Goal: Information Seeking & Learning: Learn about a topic

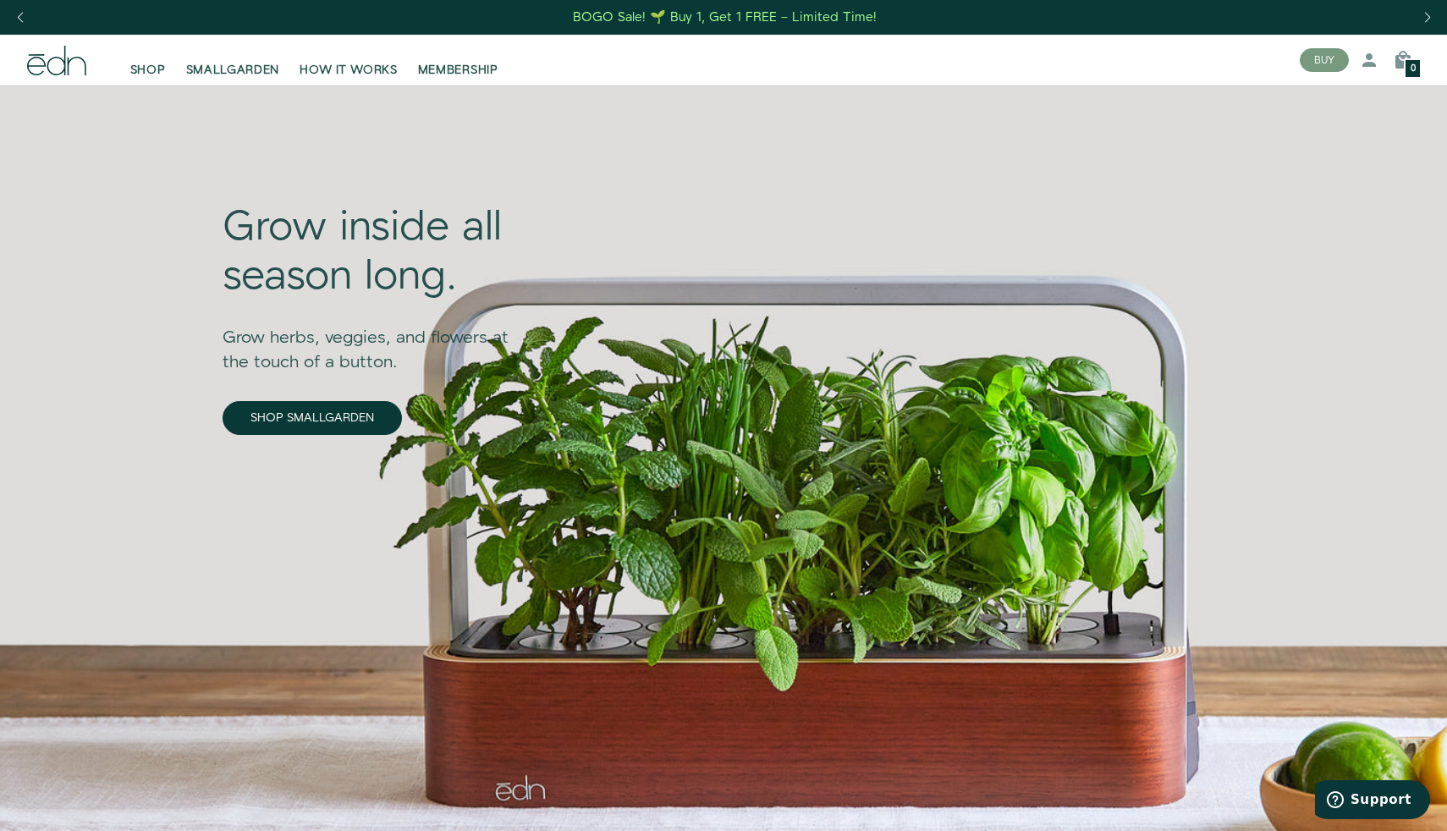
click at [657, 27] on link "BOGO Sale! 🌱 Buy 1, Get 1 FREE – Limited Time!" at bounding box center [725, 17] width 307 height 26
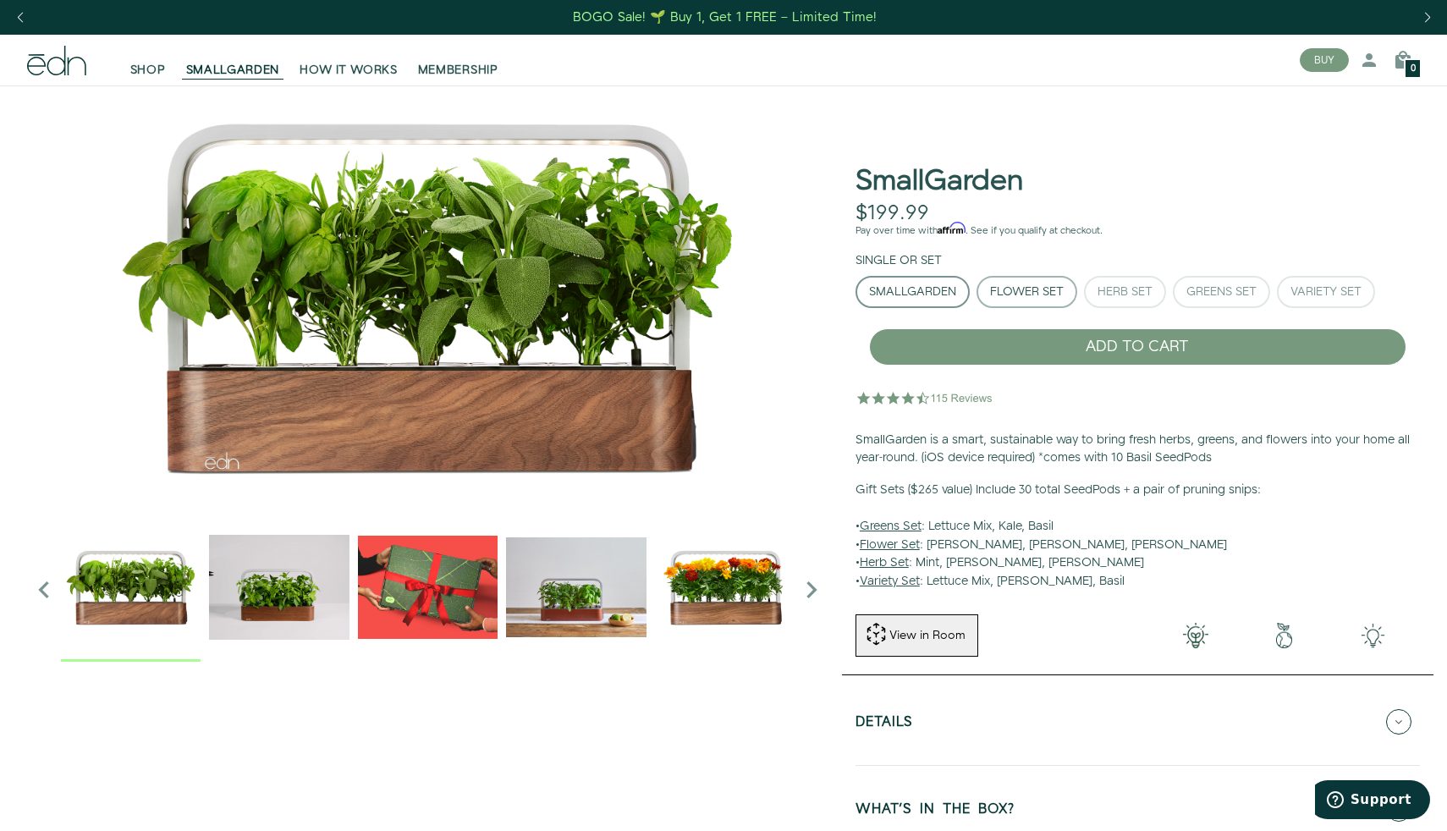
click at [1041, 286] on div "Flower Set" at bounding box center [1027, 292] width 74 height 12
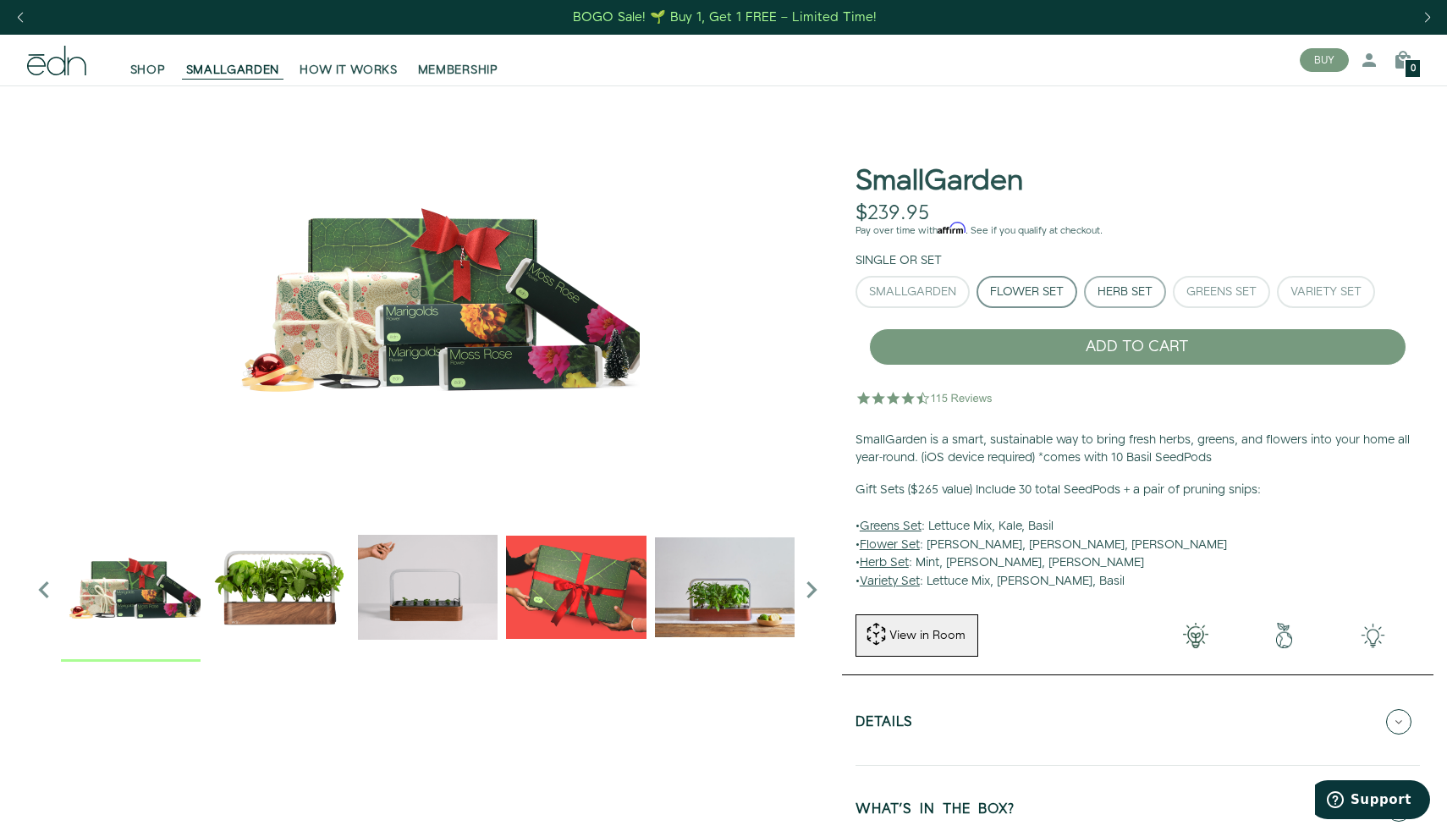
click at [1122, 294] on div "Herb Set" at bounding box center [1125, 292] width 55 height 12
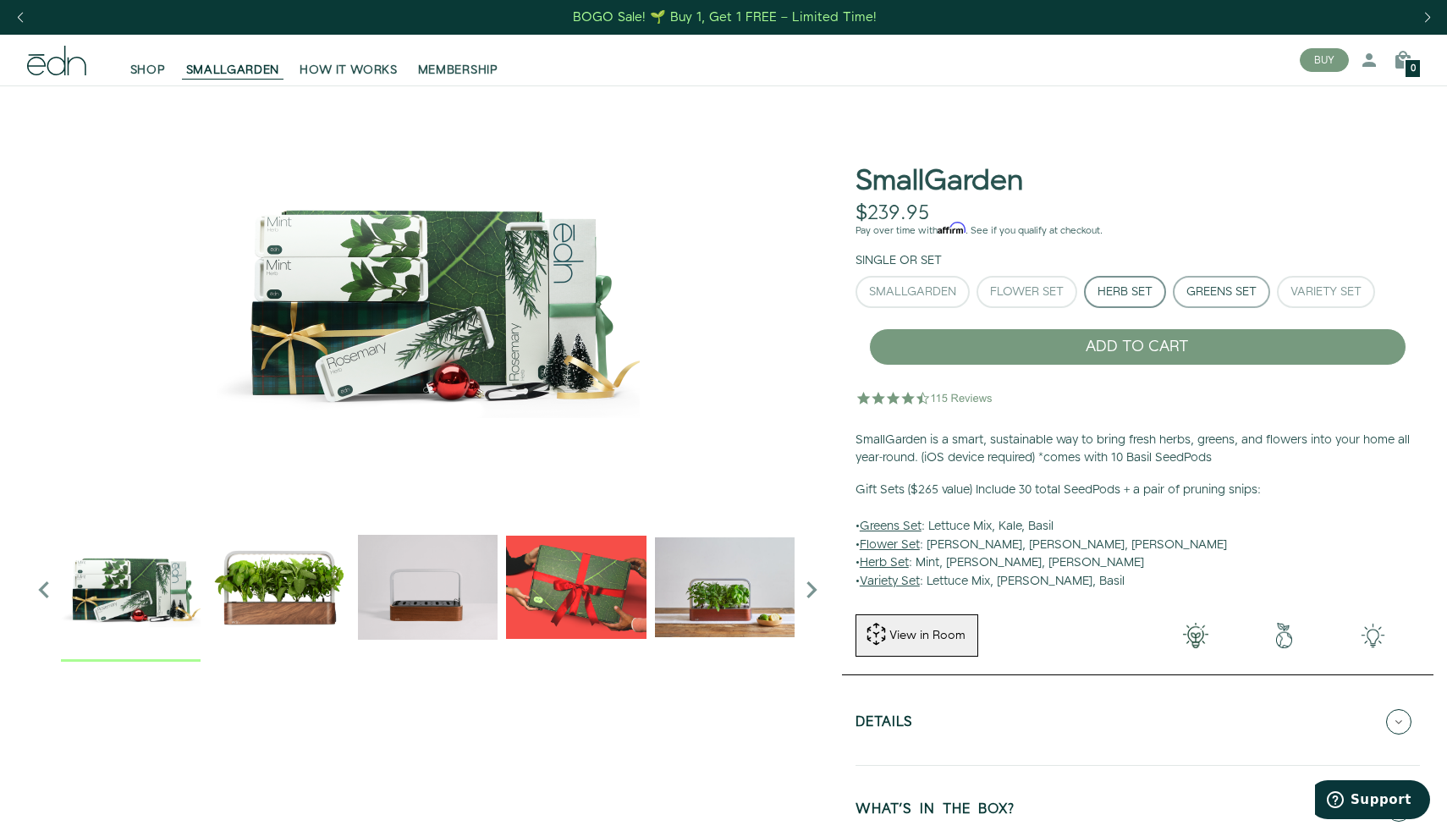
click at [1218, 297] on div "Greens Set" at bounding box center [1221, 292] width 70 height 12
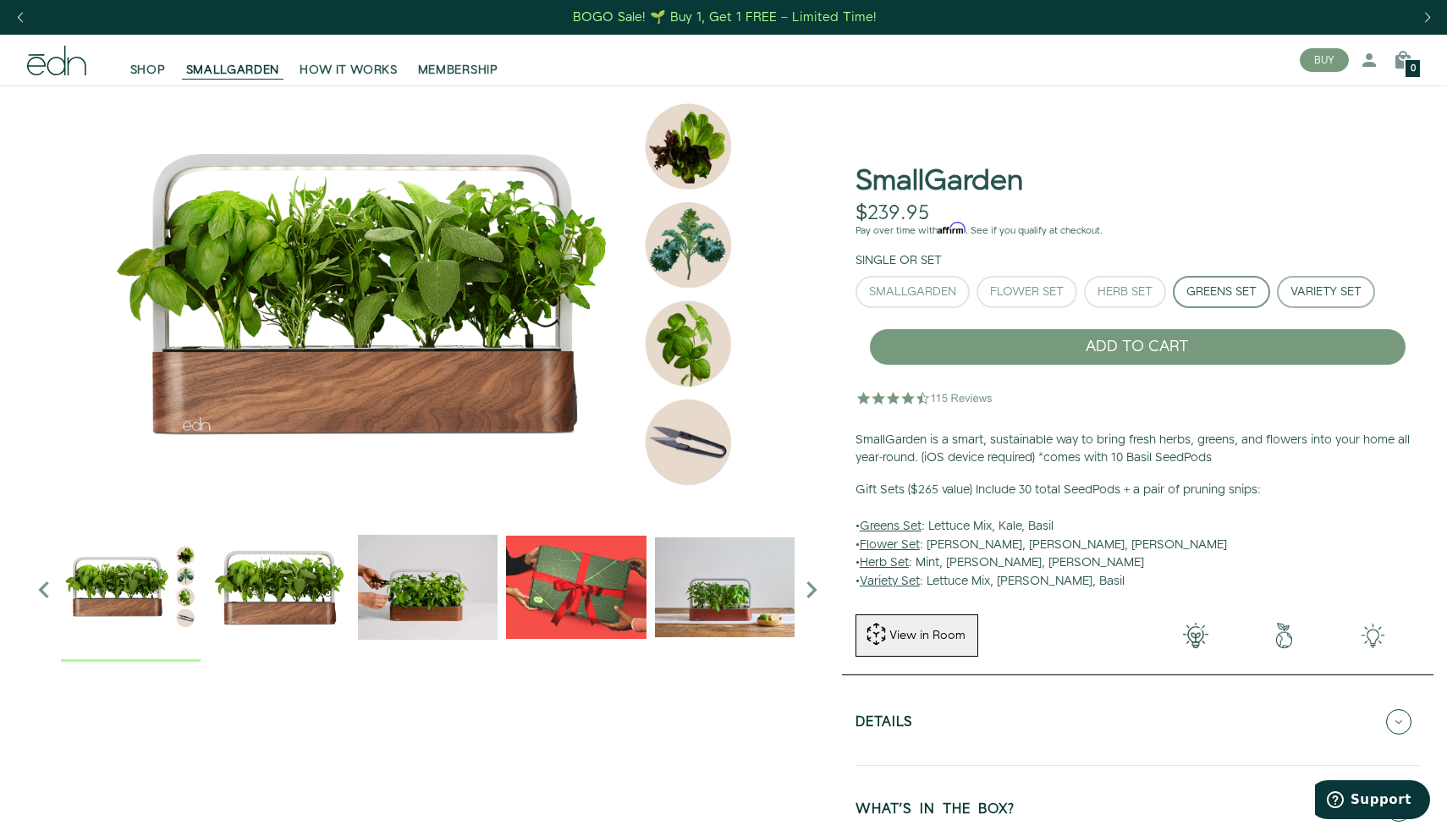
click at [1312, 300] on button "Variety Set" at bounding box center [1326, 292] width 98 height 32
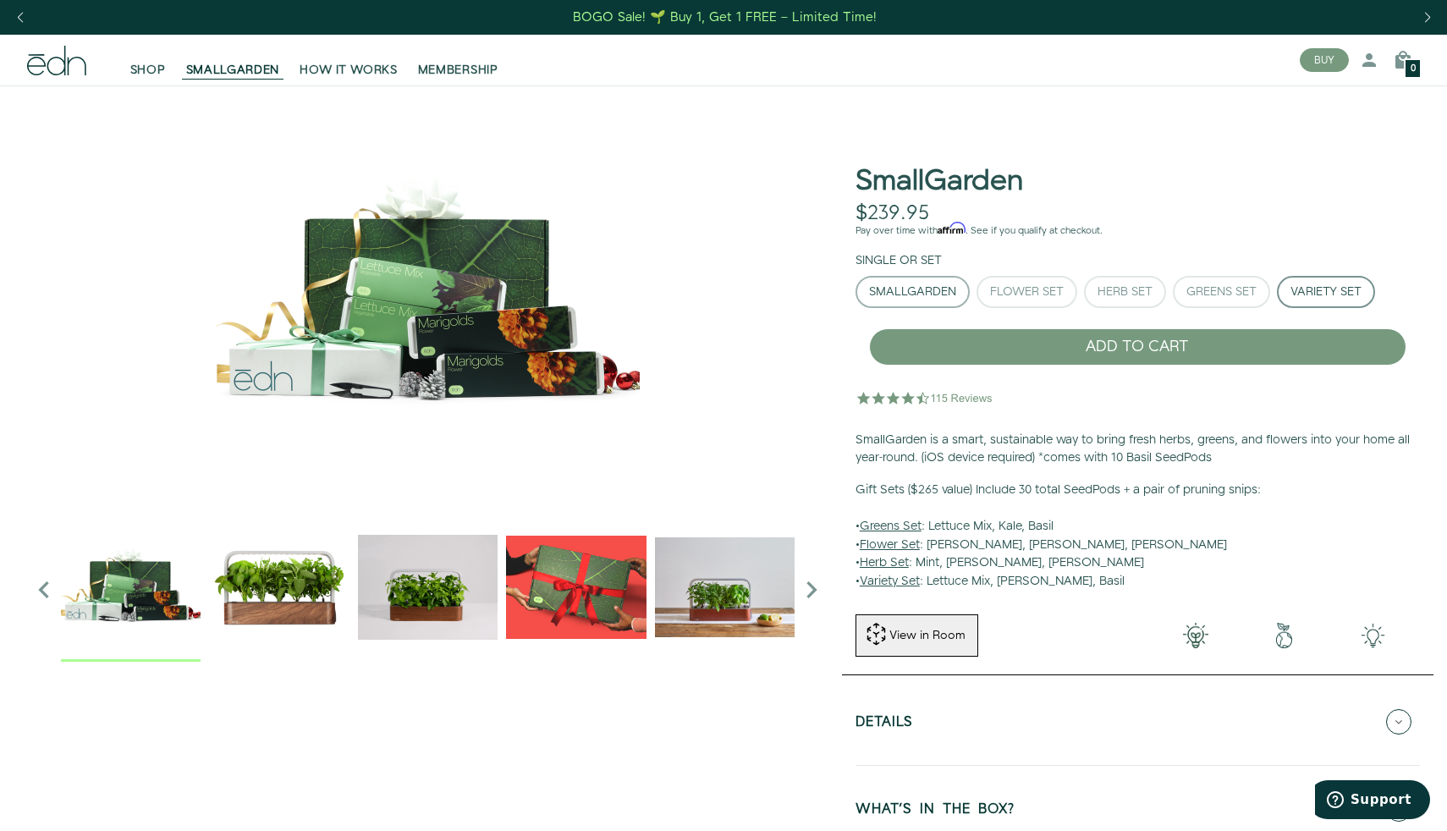
click at [938, 294] on div "SmallGarden" at bounding box center [912, 292] width 87 height 12
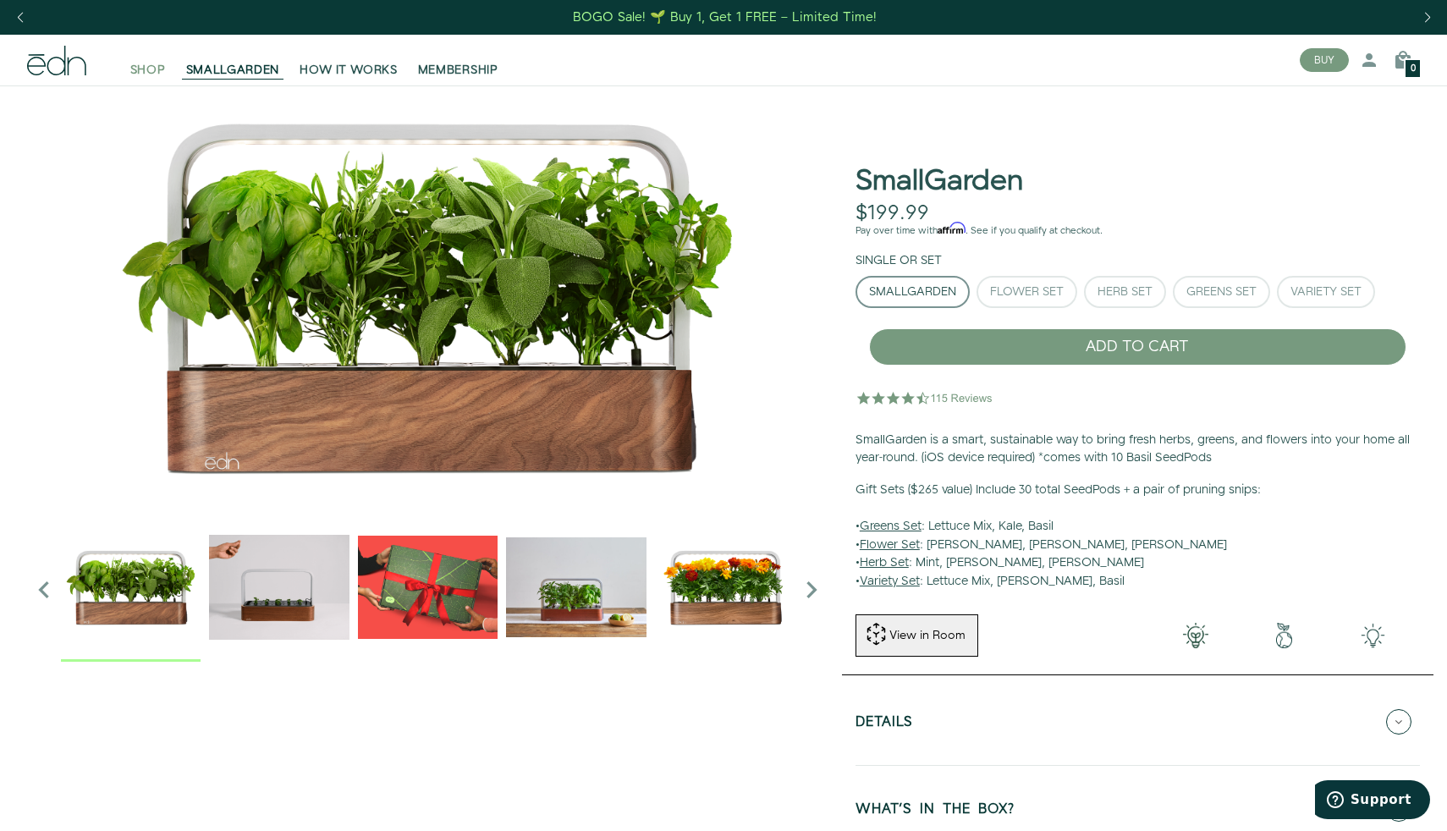
click at [148, 69] on span "SHOP" at bounding box center [148, 70] width 36 height 17
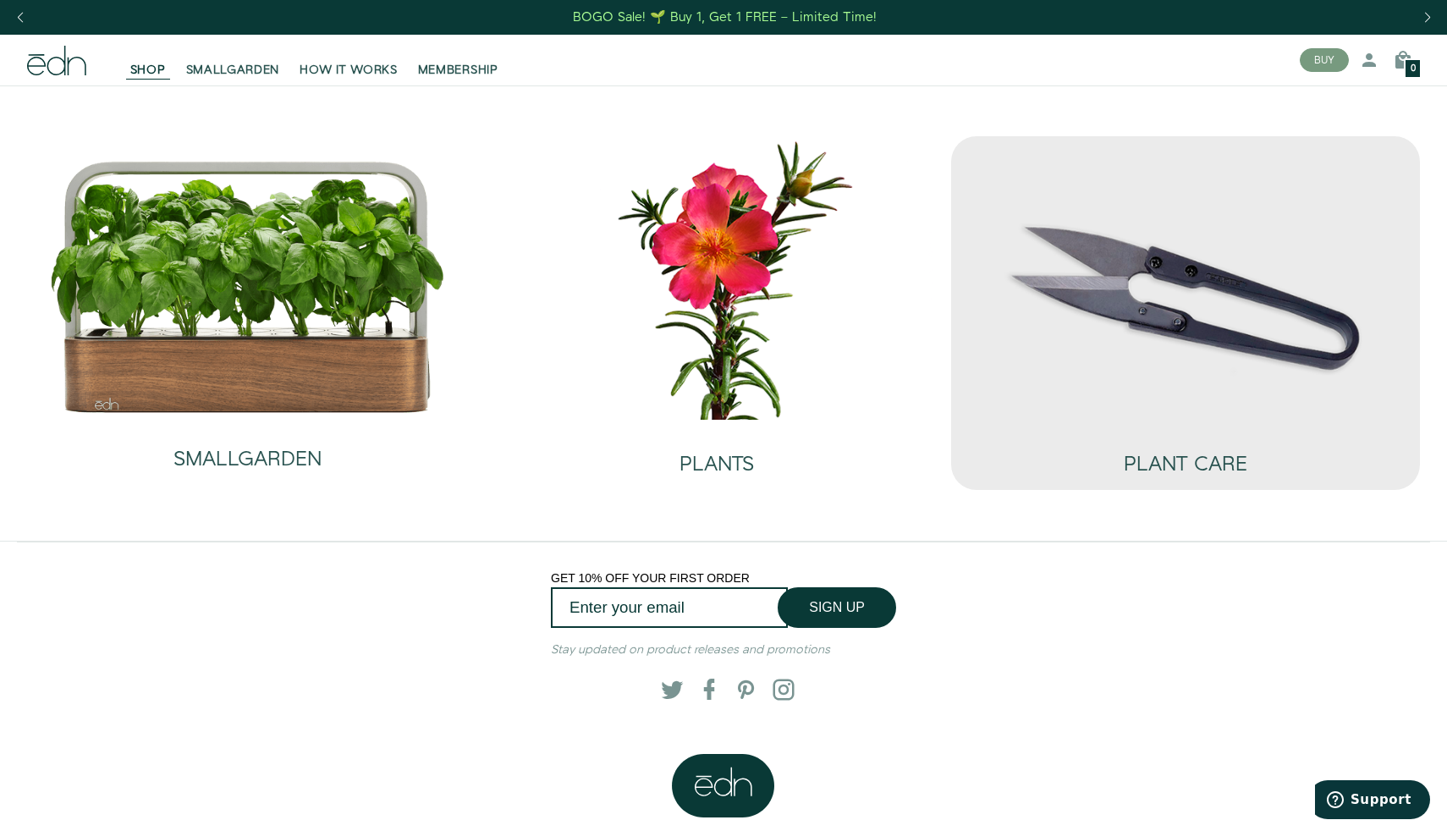
click at [1219, 349] on img at bounding box center [1186, 277] width 442 height 283
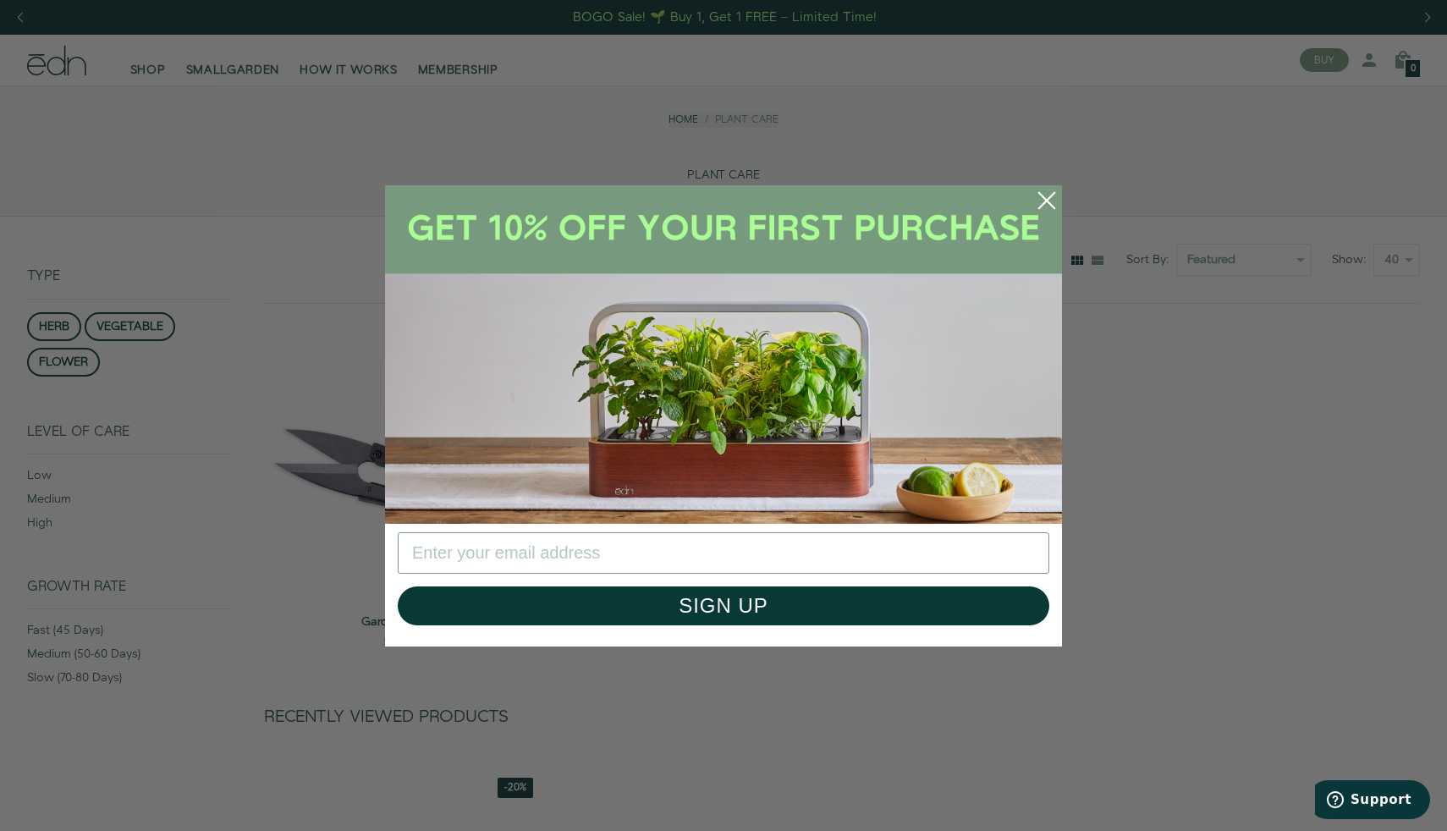
click at [1056, 198] on circle "Close dialog" at bounding box center [1046, 200] width 37 height 37
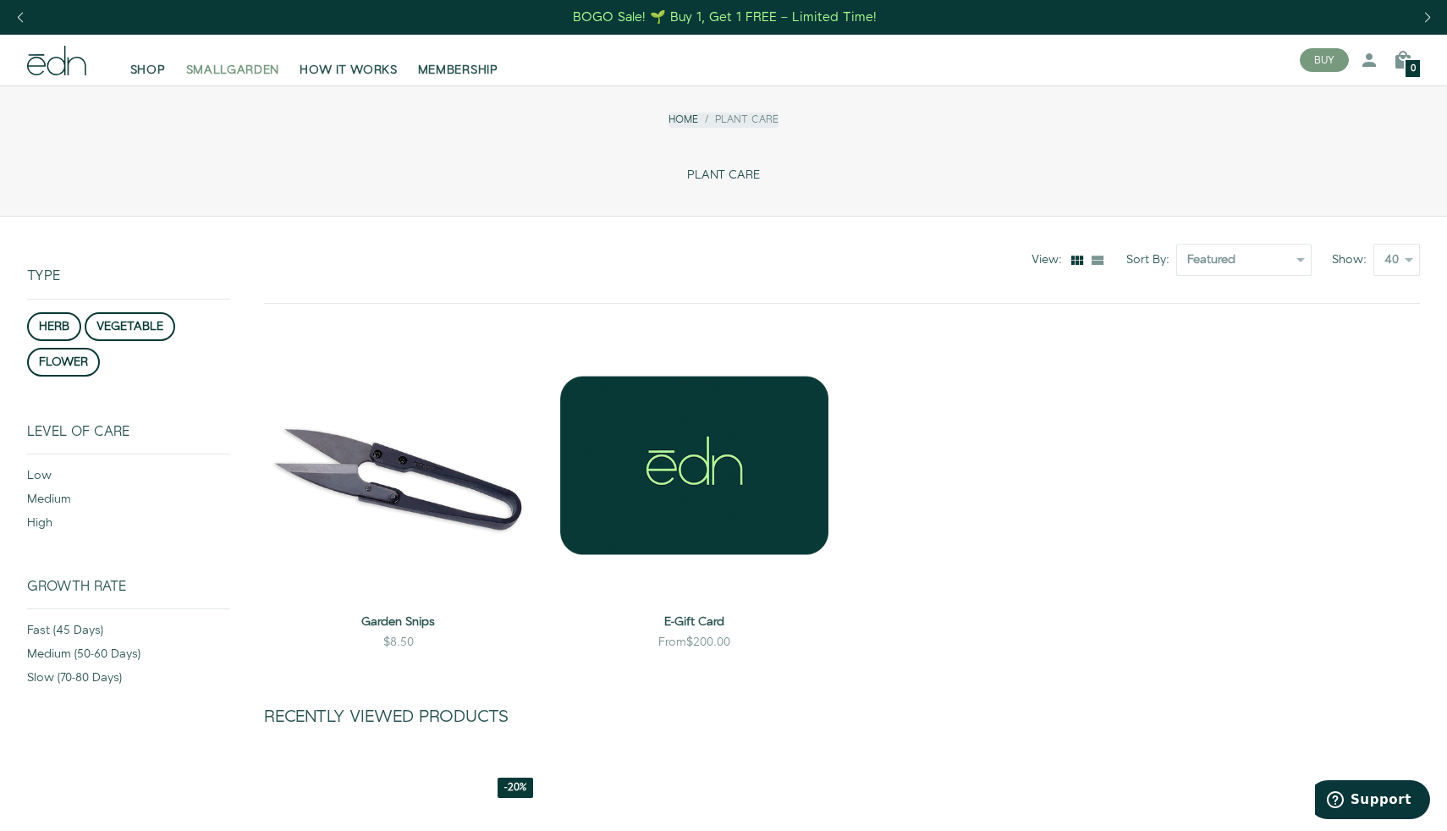
click at [257, 71] on span "SMALLGARDEN" at bounding box center [233, 70] width 94 height 17
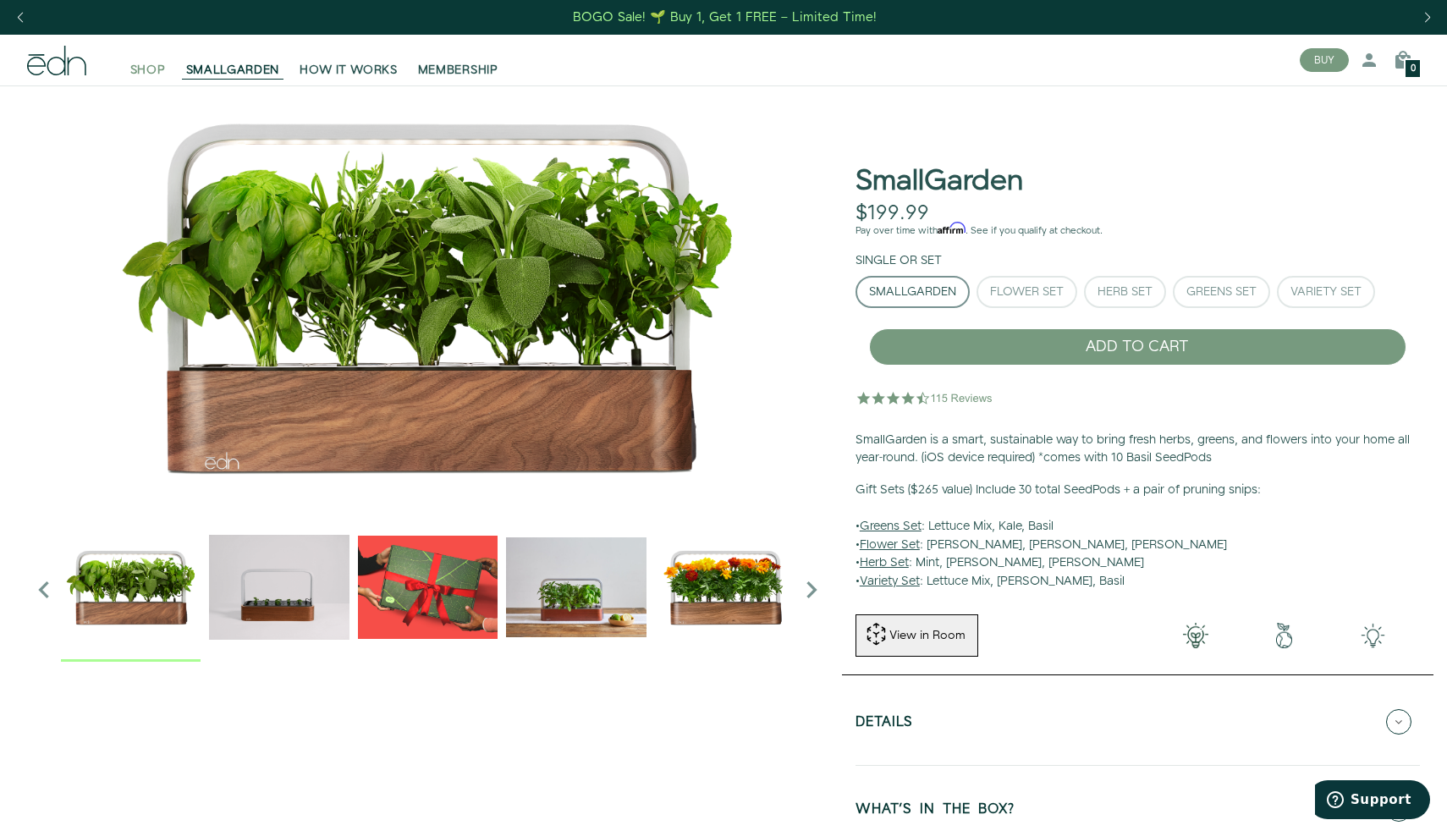
click at [146, 67] on span "SHOP" at bounding box center [148, 70] width 36 height 17
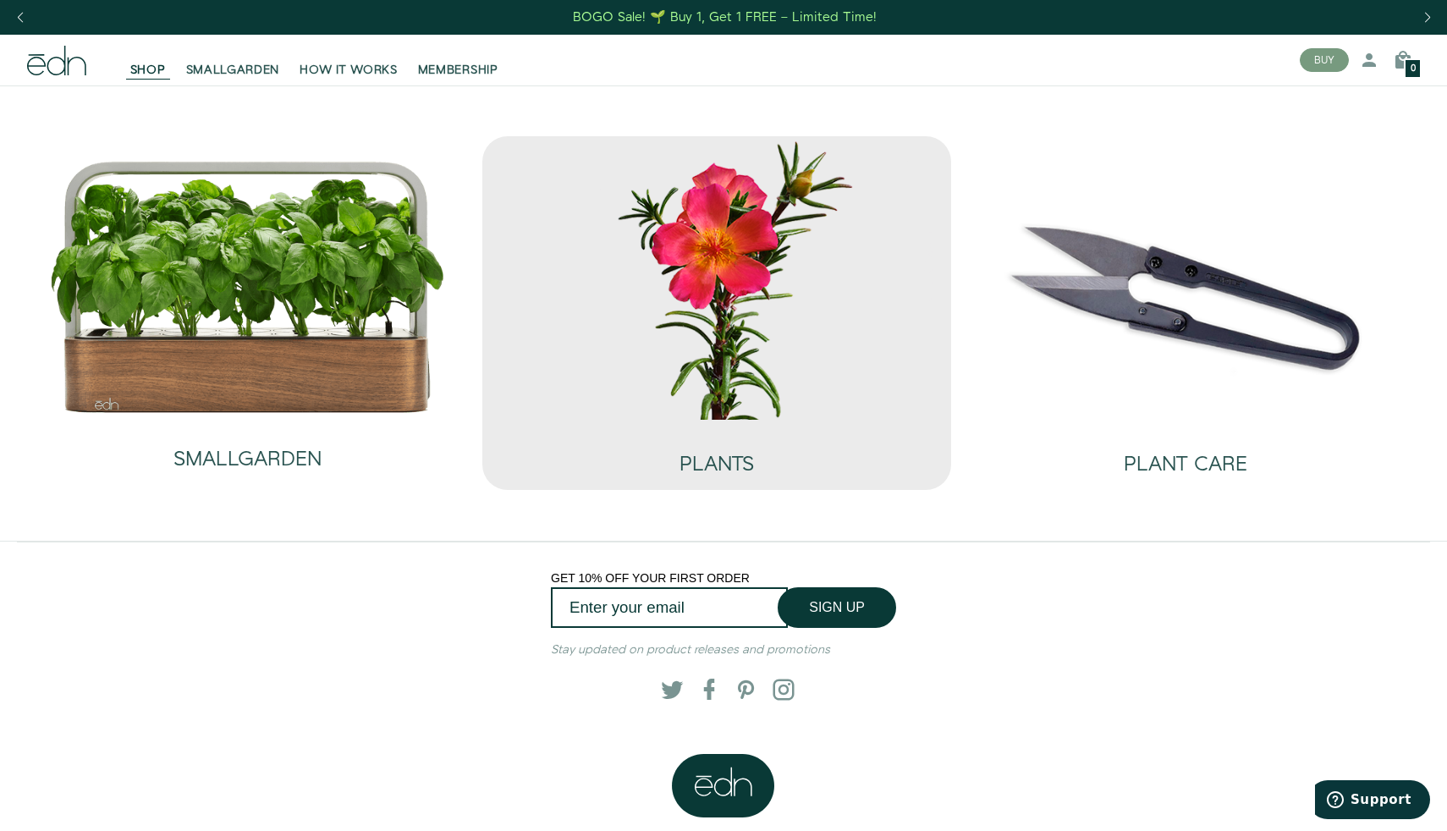
click at [745, 293] on img at bounding box center [717, 277] width 442 height 283
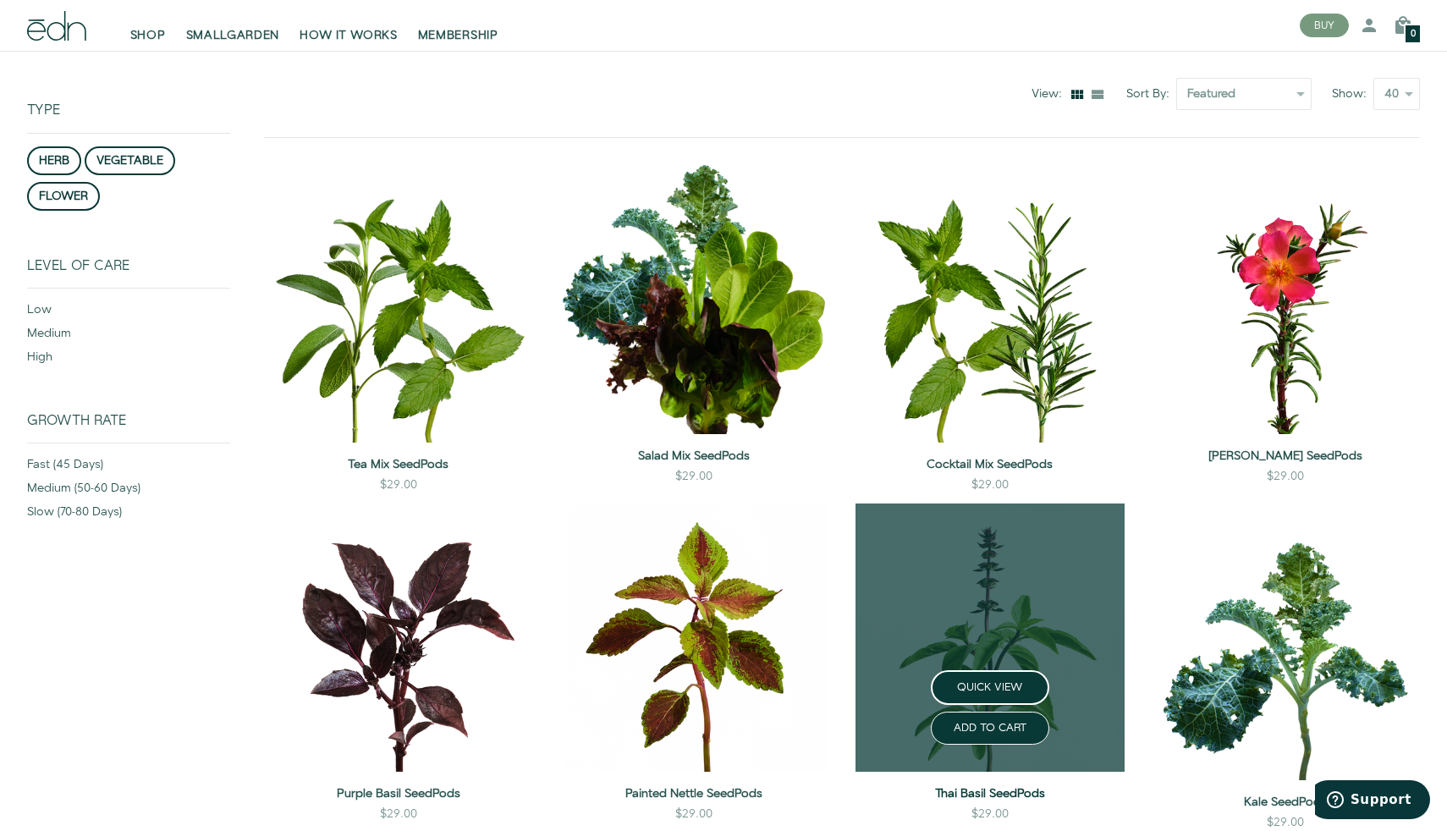
scroll to position [163, 0]
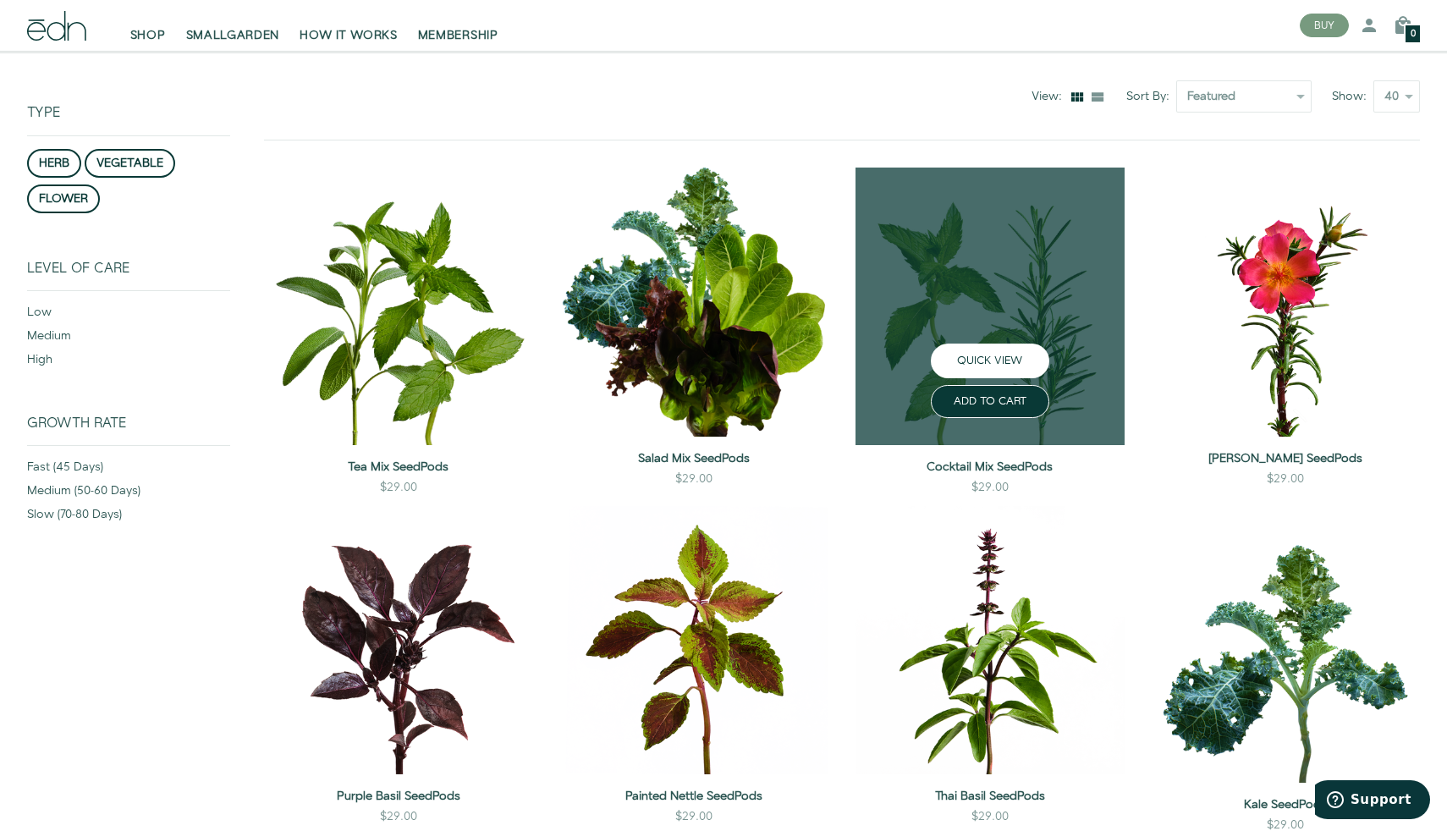
click at [935, 354] on button "QUICK VIEW" at bounding box center [990, 361] width 118 height 35
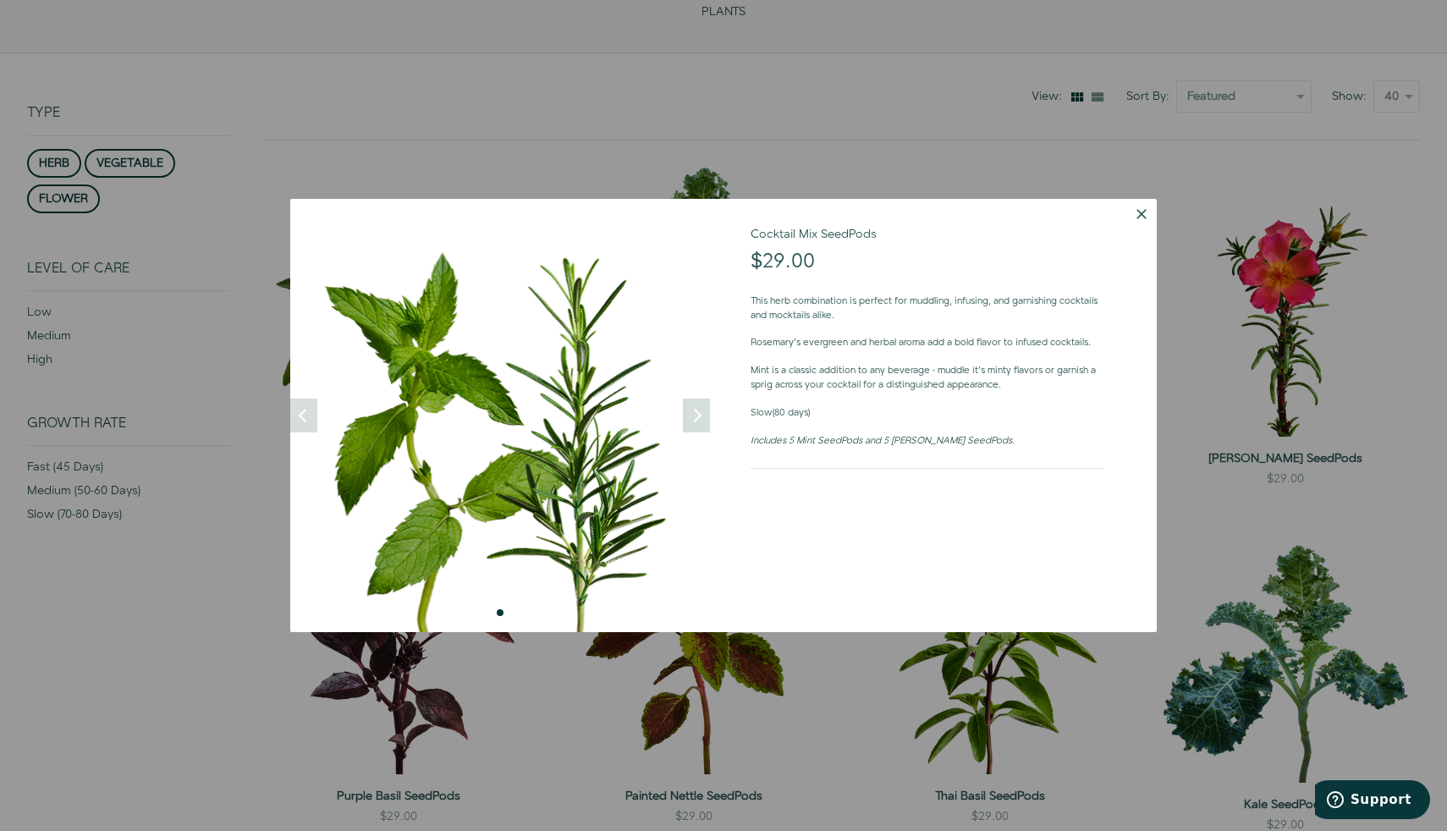
click at [1142, 216] on button "Dismiss" at bounding box center [1141, 214] width 30 height 30
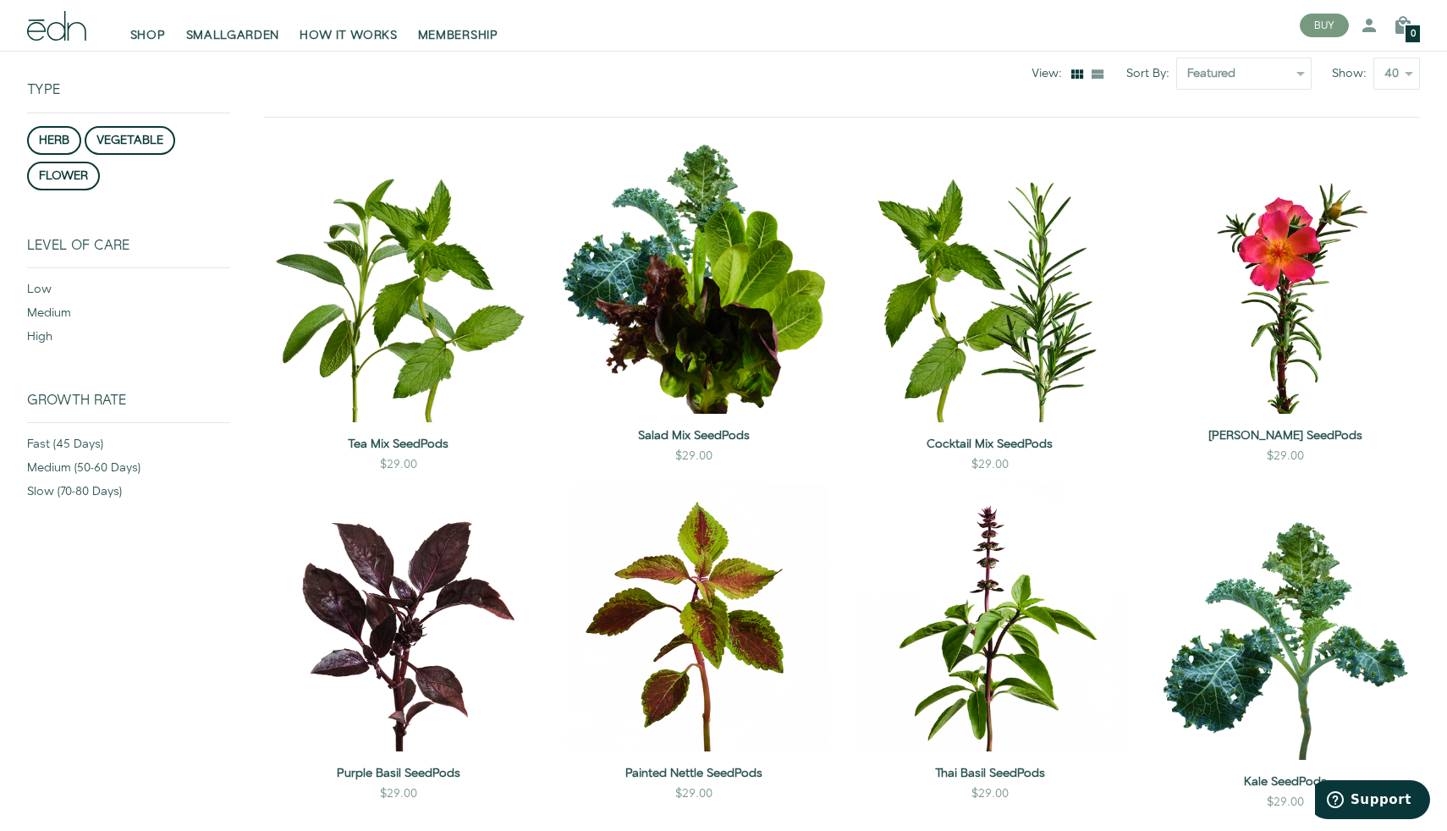
scroll to position [188, 0]
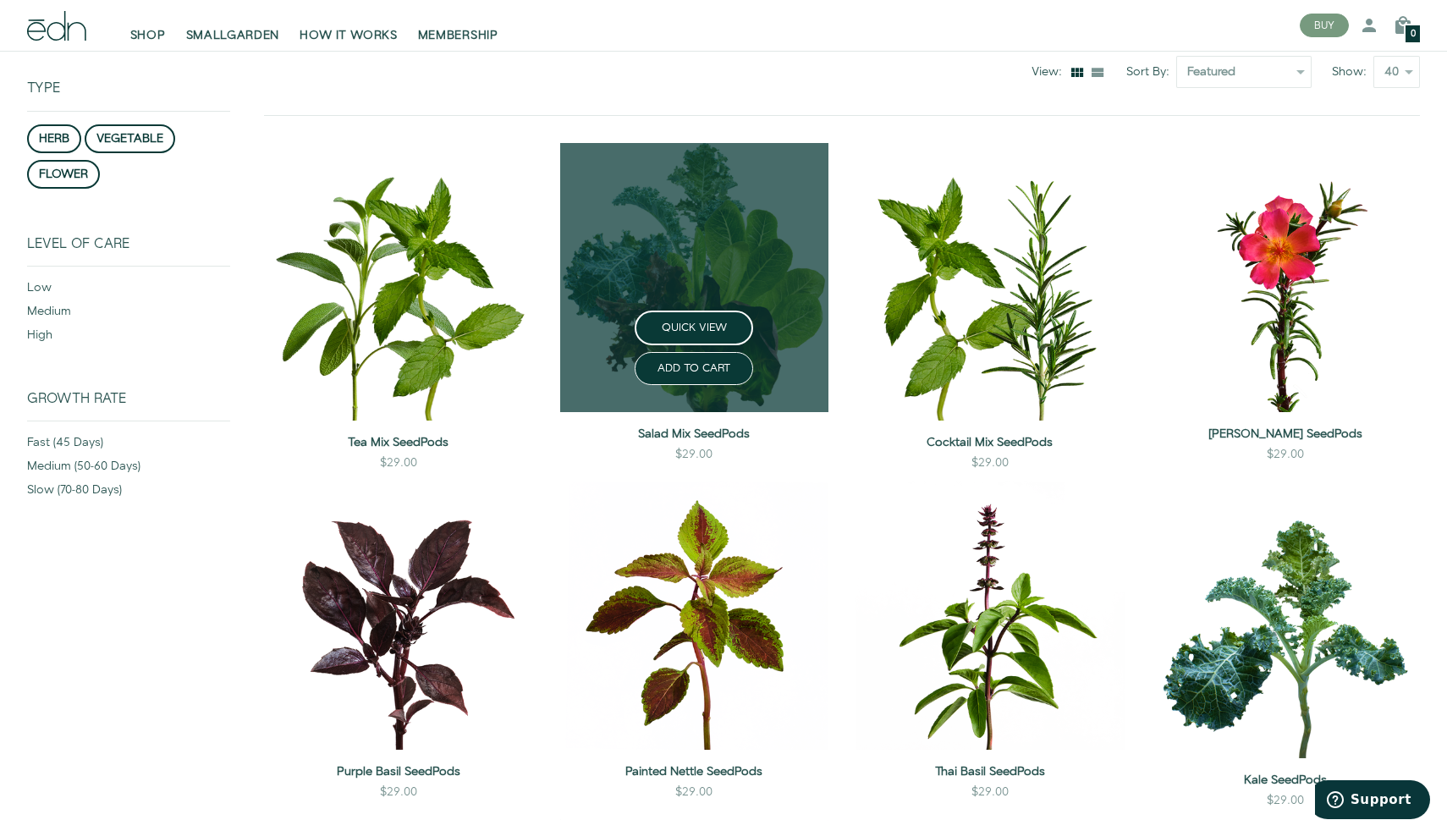
click at [720, 251] on link at bounding box center [694, 277] width 269 height 269
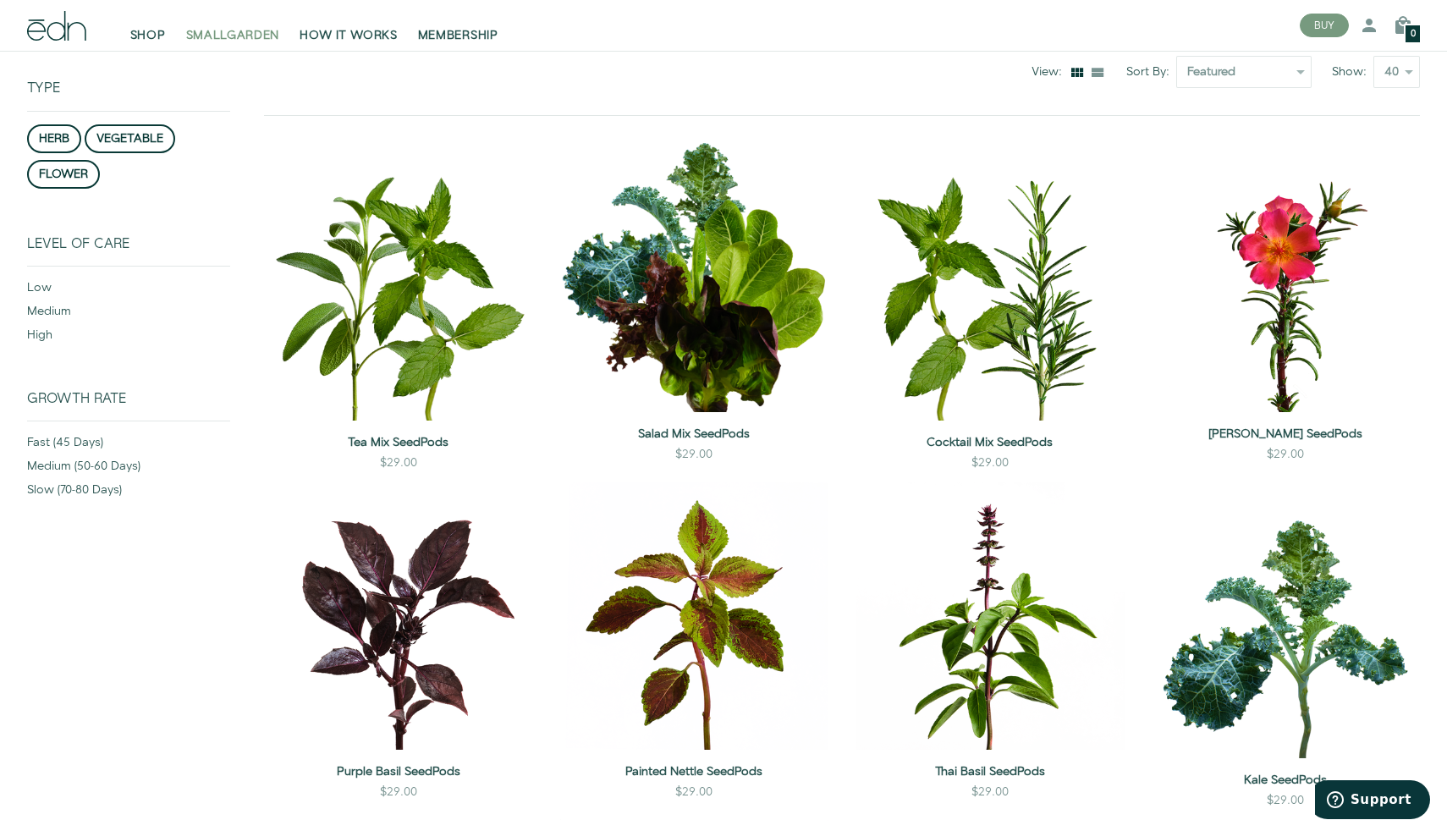
click at [228, 27] on span "SMALLGARDEN" at bounding box center [233, 35] width 94 height 17
click at [90, 436] on div "fast (45 days)" at bounding box center [128, 446] width 203 height 24
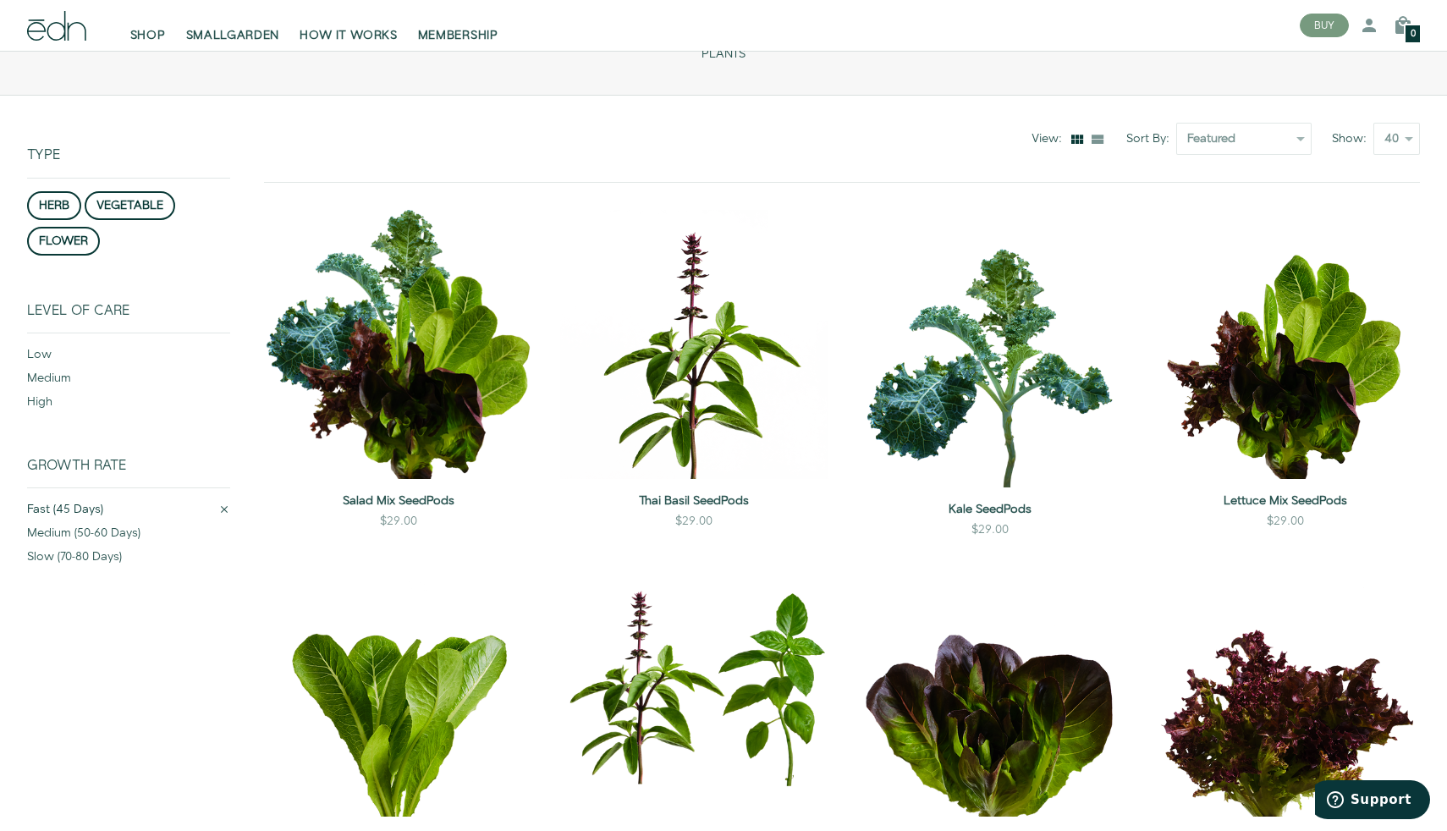
scroll to position [117, 0]
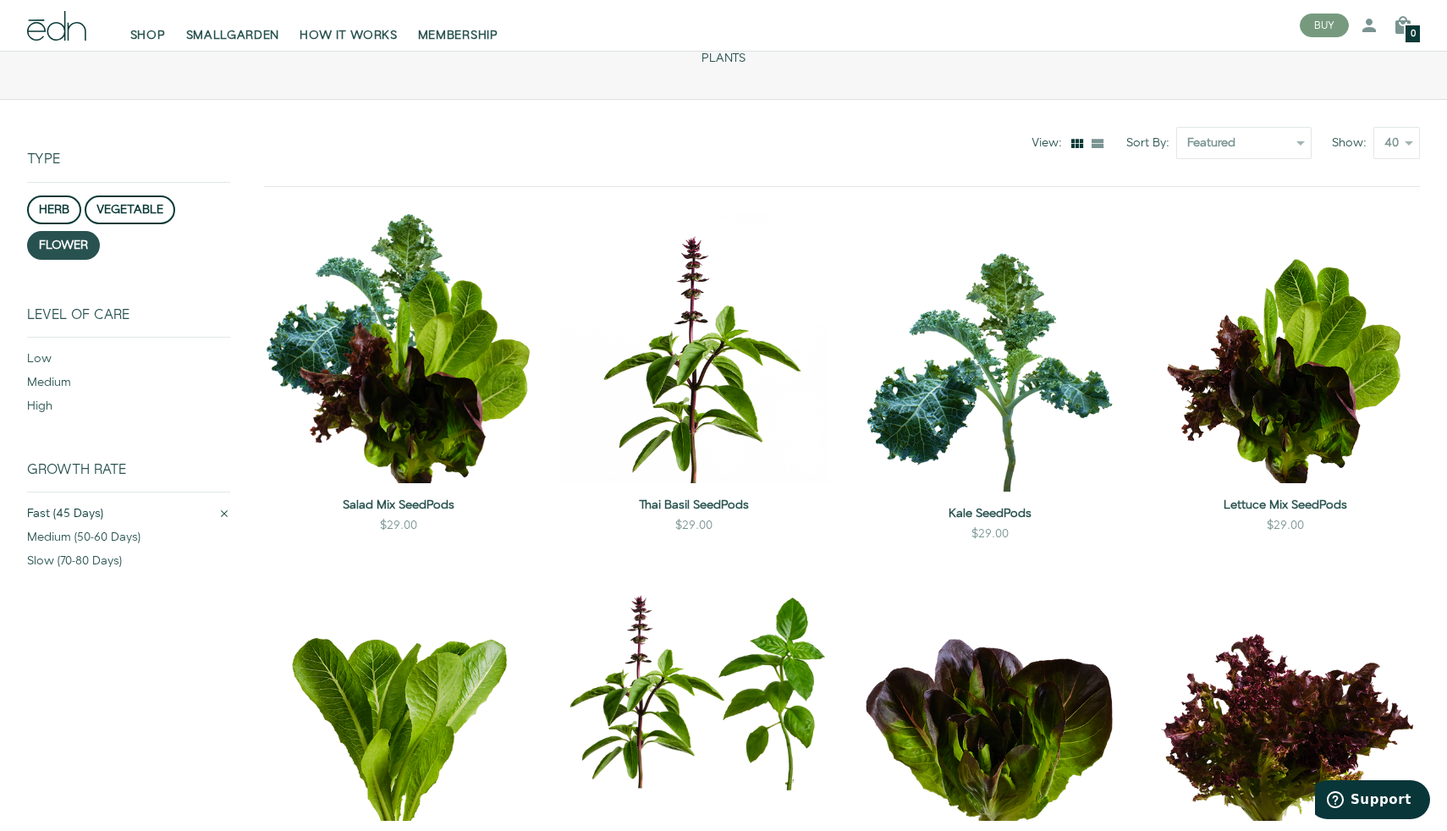
click at [68, 256] on button "flower" at bounding box center [63, 245] width 73 height 29
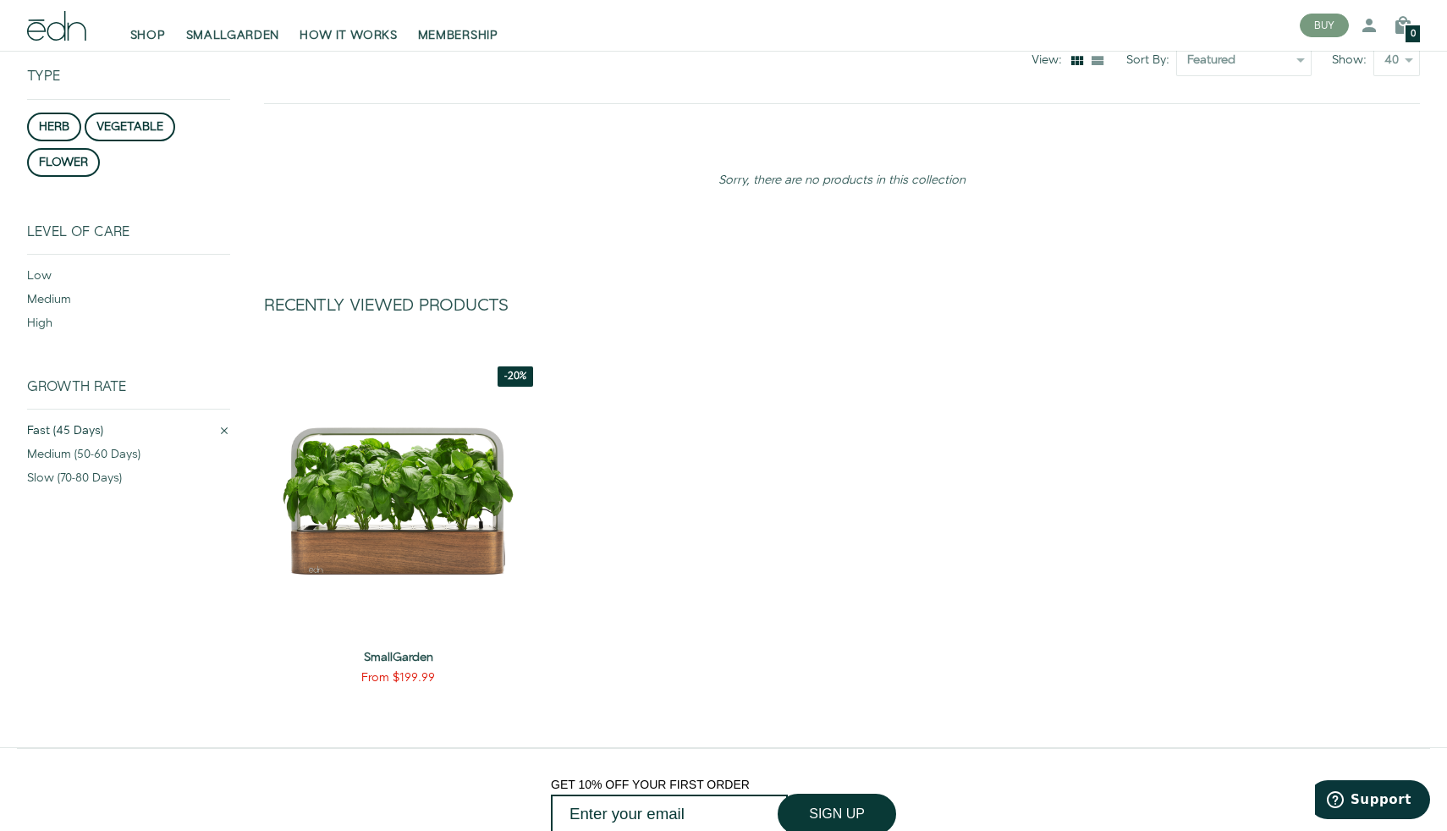
scroll to position [217, 0]
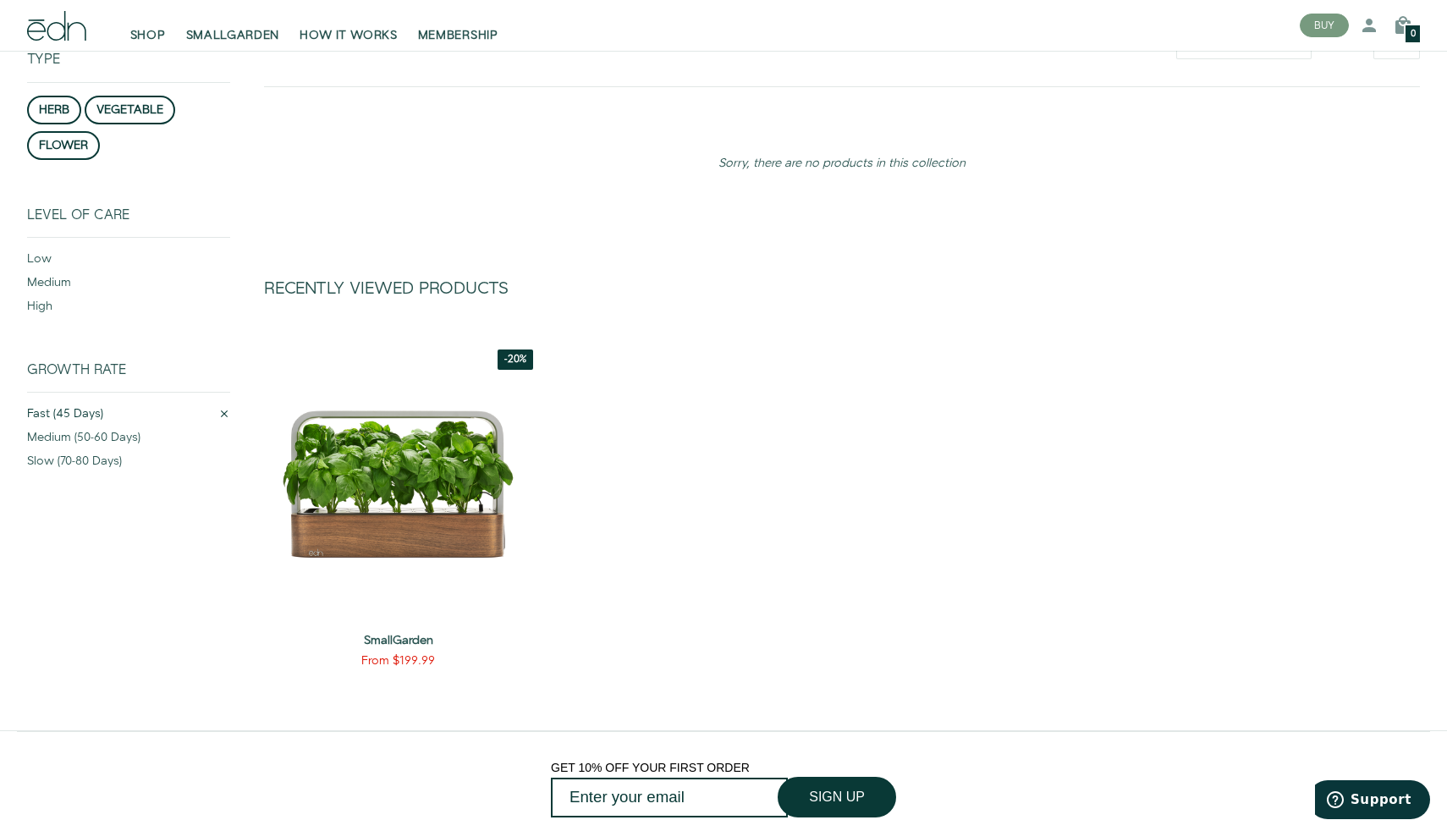
click at [229, 420] on div at bounding box center [224, 417] width 12 height 19
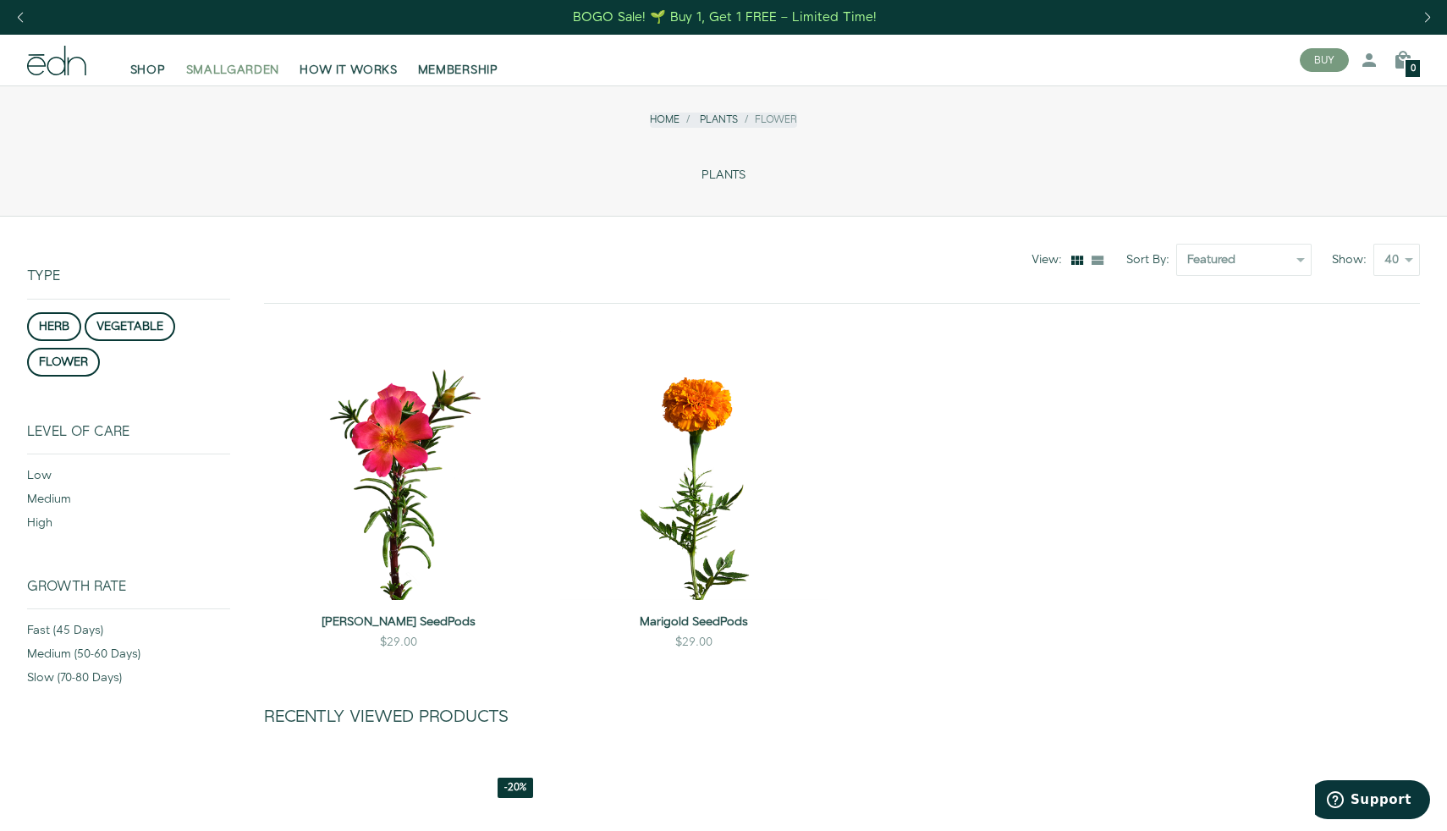
click at [254, 69] on span "SMALLGARDEN" at bounding box center [233, 70] width 94 height 17
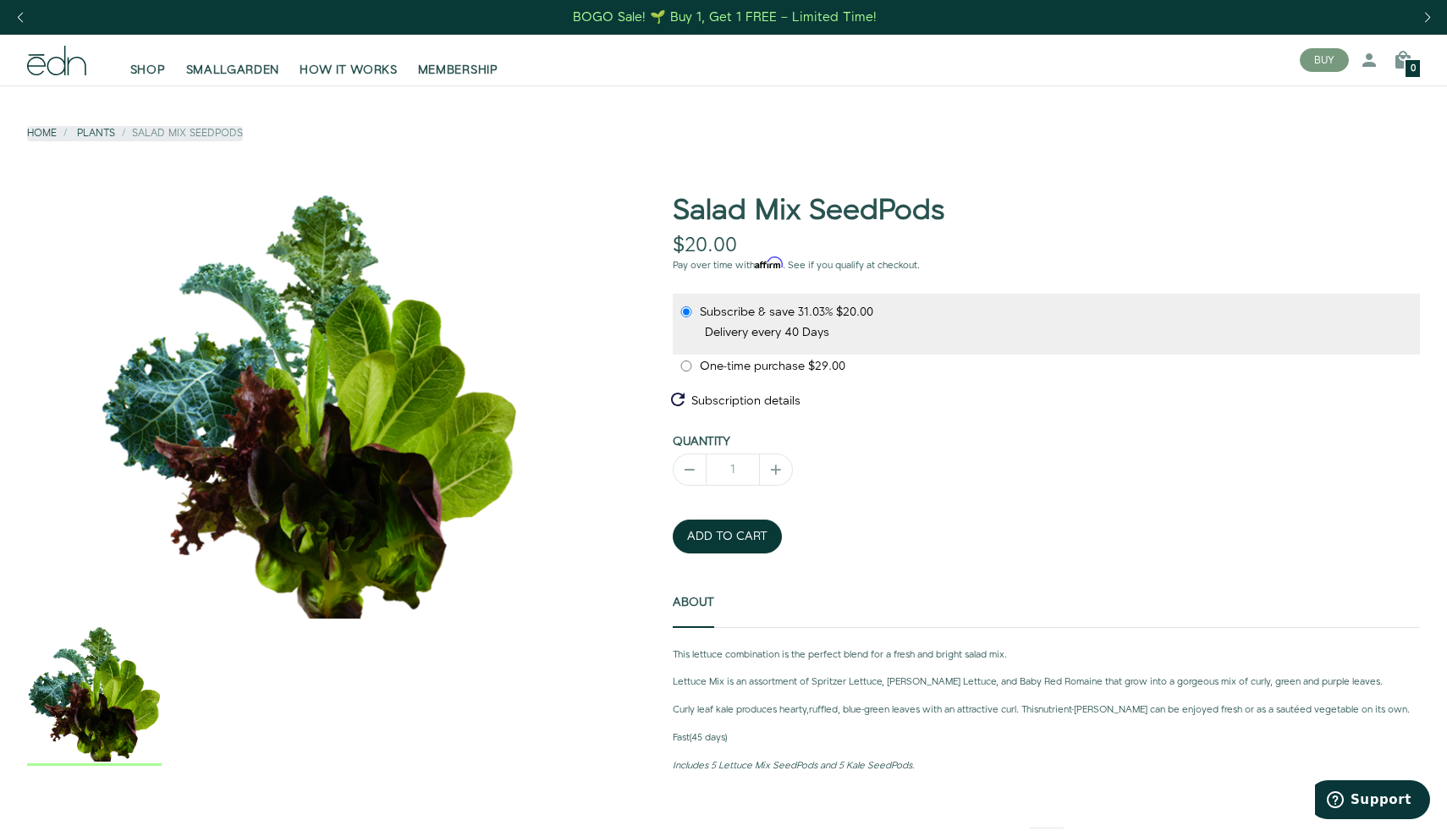
click at [16, 21] on div "Previous slide" at bounding box center [19, 17] width 23 height 37
click at [25, 25] on div "Previous slide" at bounding box center [19, 17] width 23 height 37
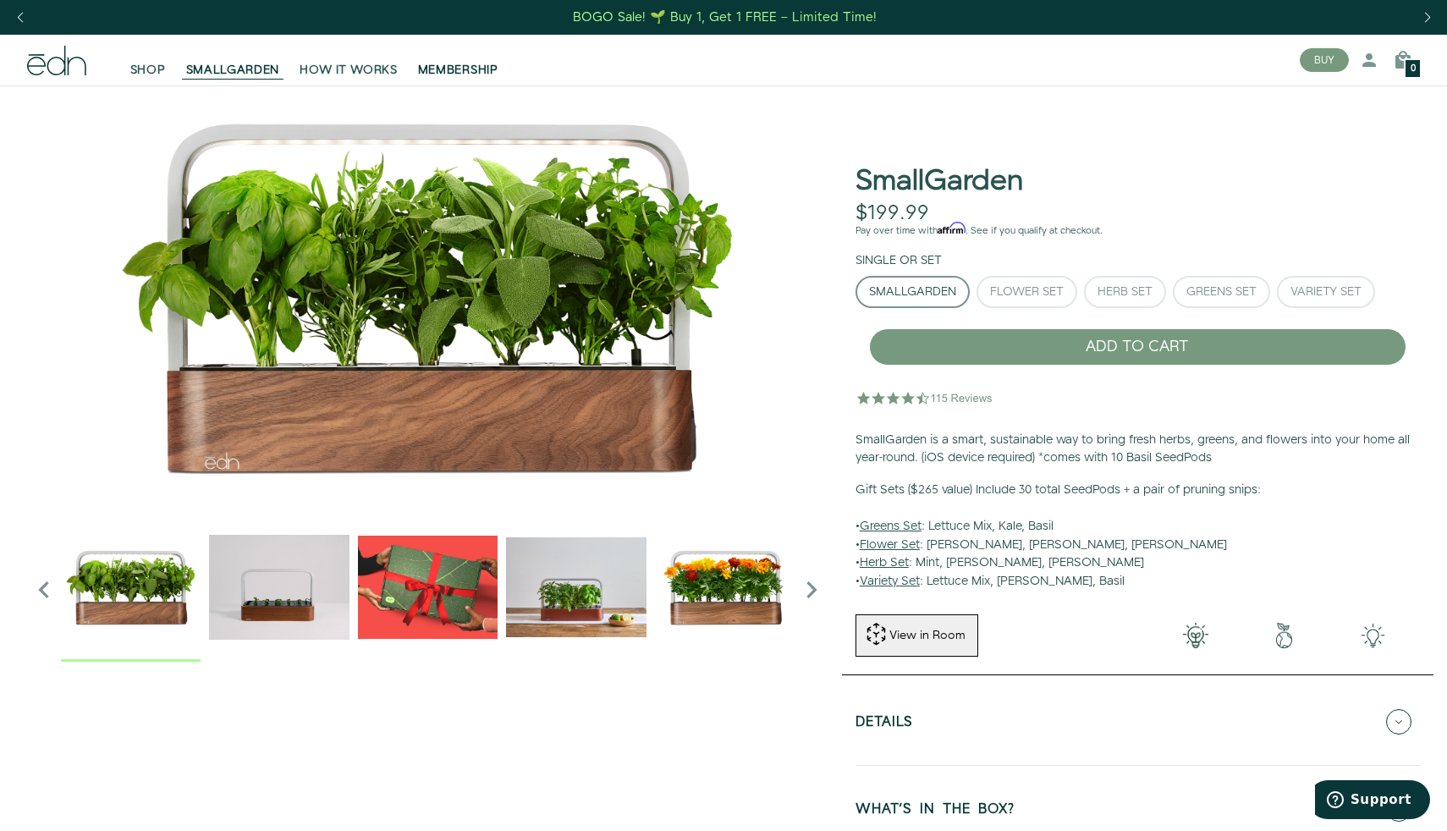
click at [455, 51] on link "MEMBERSHIP" at bounding box center [458, 59] width 101 height 37
